Goal: Transaction & Acquisition: Download file/media

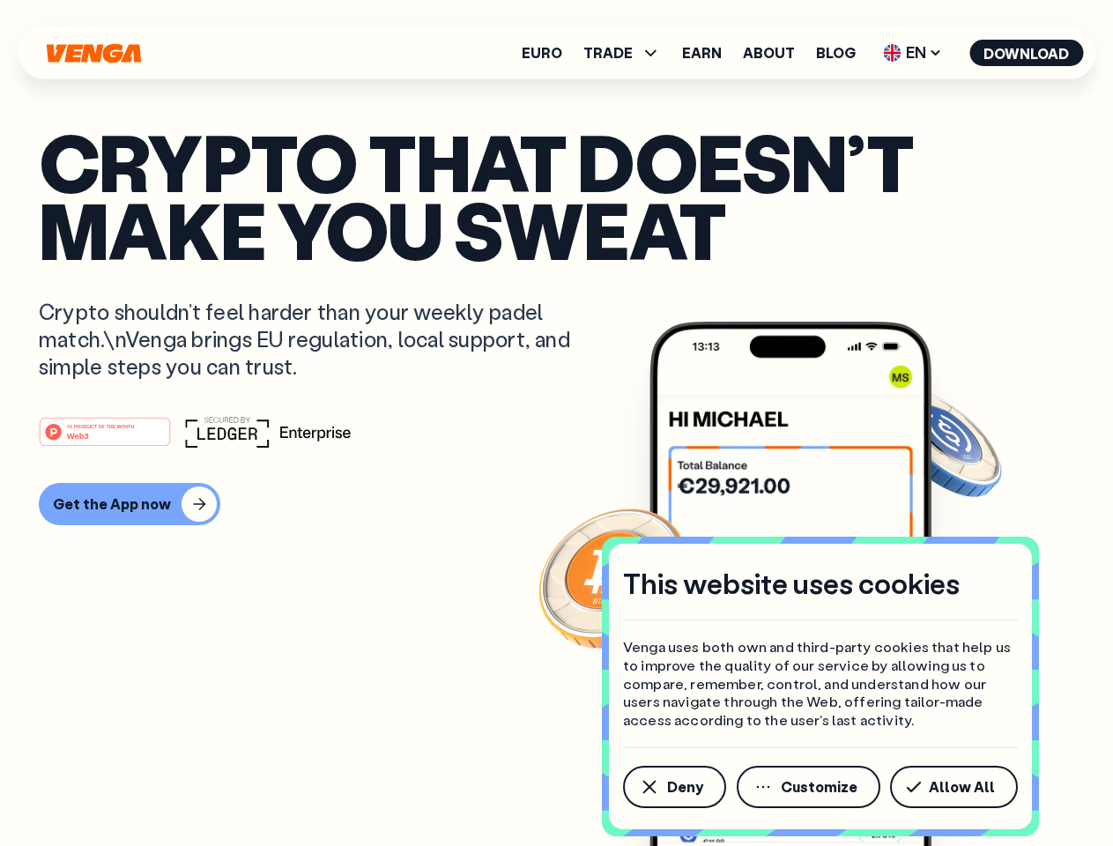
click at [556, 423] on div "#1 PRODUCT OF THE MONTH Web3" at bounding box center [556, 432] width 1035 height 32
click at [673, 787] on span "Deny" at bounding box center [685, 787] width 36 height 14
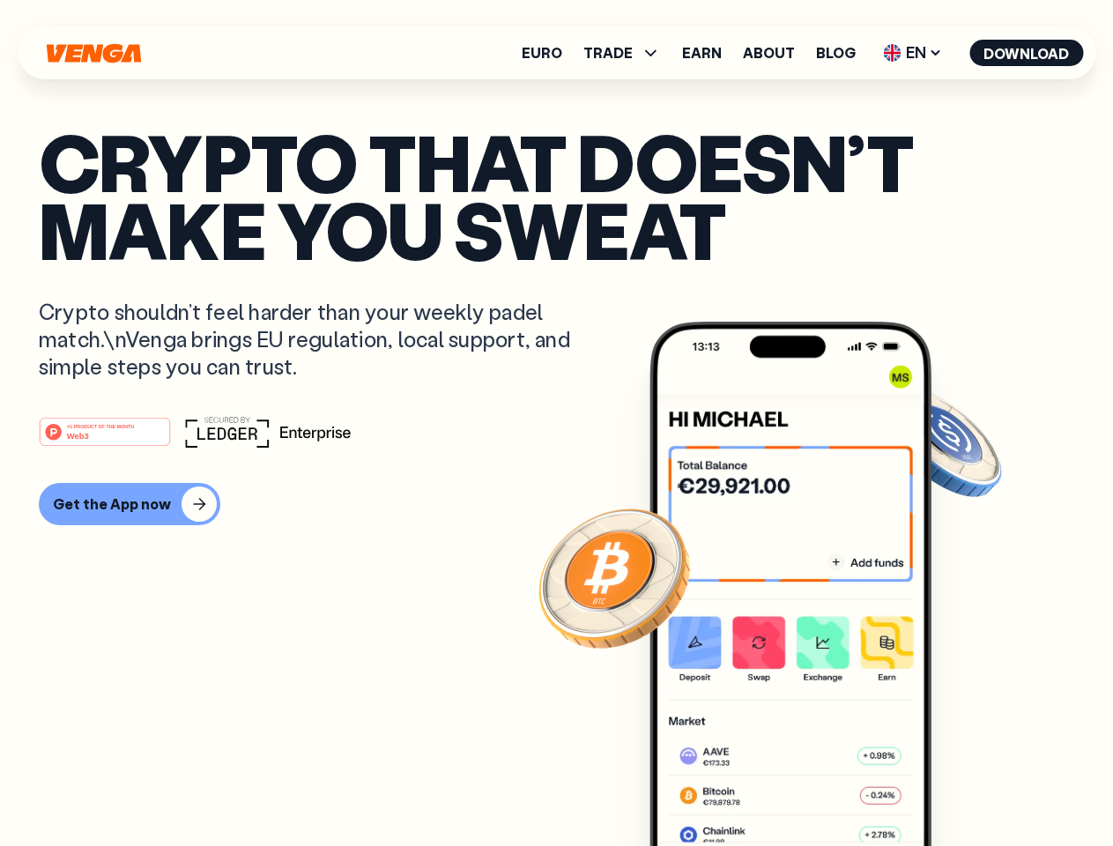
click at [810, 787] on img at bounding box center [790, 617] width 282 height 590
click at [957, 787] on article "Crypto that doesn’t make you sweat Crypto shouldn’t feel harder than your weekl…" at bounding box center [556, 458] width 1035 height 661
click at [627, 53] on span "TRADE" at bounding box center [607, 53] width 49 height 14
click at [913, 53] on span "EN" at bounding box center [912, 53] width 71 height 28
click at [1027, 53] on button "Download" at bounding box center [1026, 53] width 114 height 26
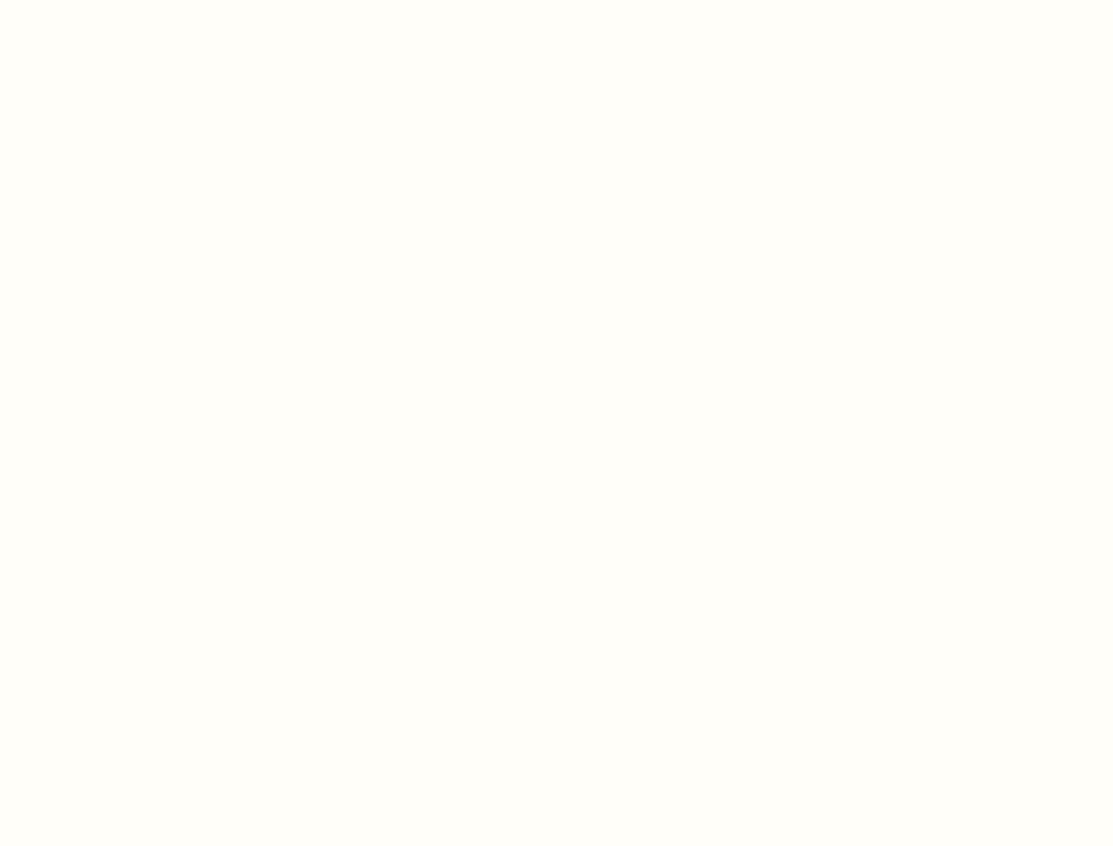
click at [556, 0] on html "This website uses cookies Venga uses both own and third-party cookies that help…" at bounding box center [556, 0] width 1113 height 0
click at [127, 0] on html "This website uses cookies Venga uses both own and third-party cookies that help…" at bounding box center [556, 0] width 1113 height 0
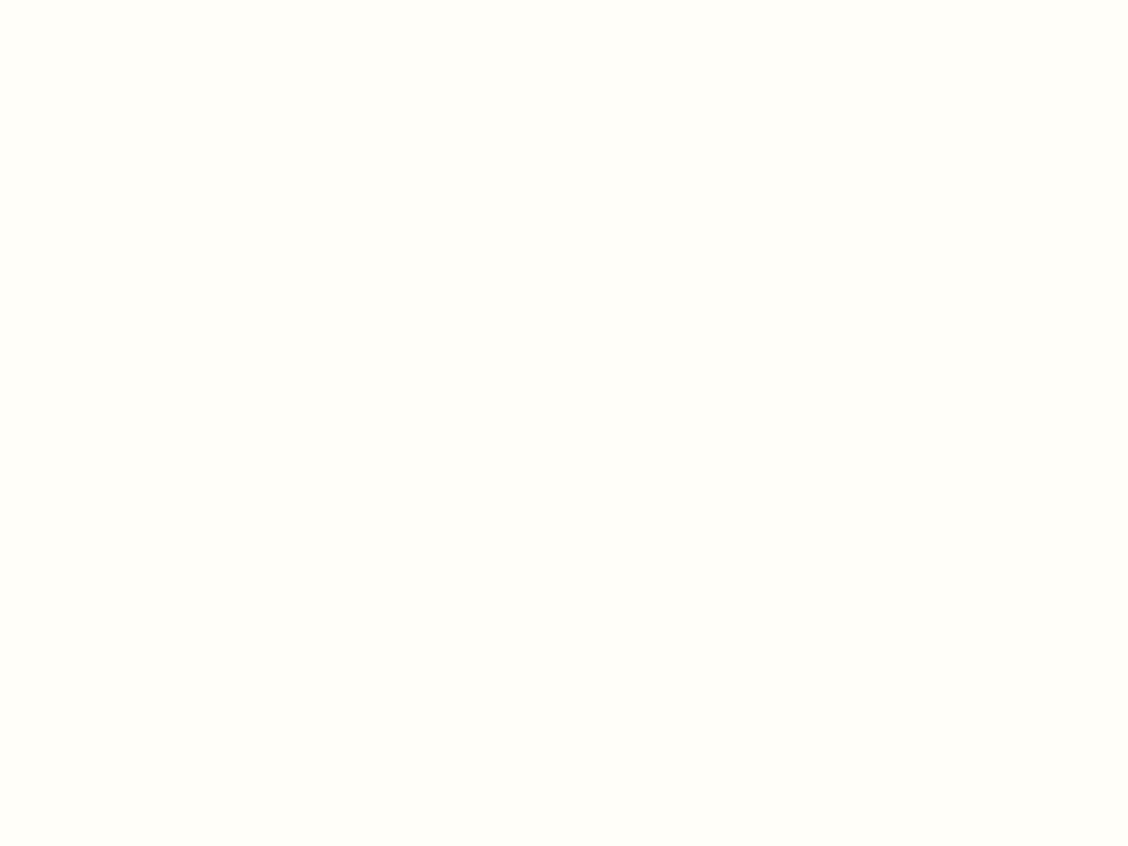
click at [108, 0] on html "This website uses cookies Venga uses both own and third-party cookies that help…" at bounding box center [564, 0] width 1128 height 0
